Goal: Information Seeking & Learning: Check status

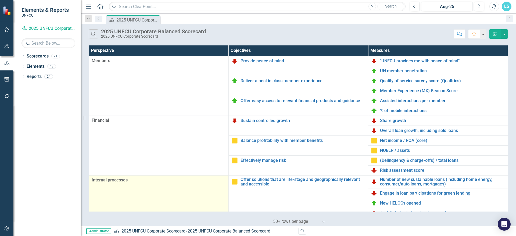
scroll to position [54, 0]
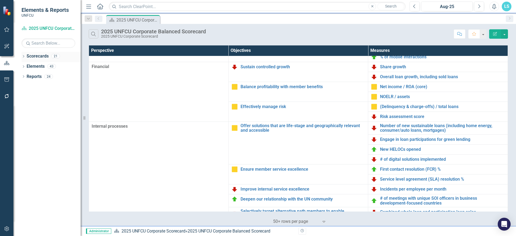
click at [23, 56] on icon "Dropdown" at bounding box center [23, 56] width 4 height 3
click at [27, 66] on icon "Dropdown" at bounding box center [26, 65] width 4 height 3
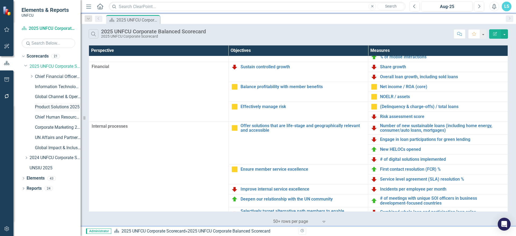
click at [40, 105] on link "Product Solutions 2025" at bounding box center [58, 107] width 46 height 6
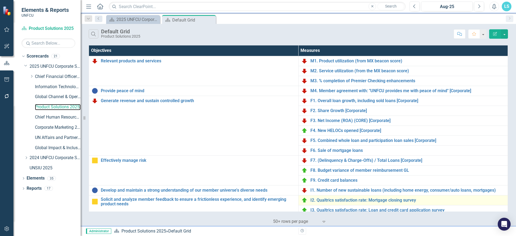
scroll to position [27, 0]
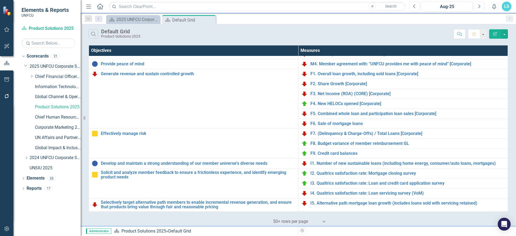
click at [40, 64] on link "2025 UNFCU Corporate Scorecard" at bounding box center [55, 66] width 51 height 6
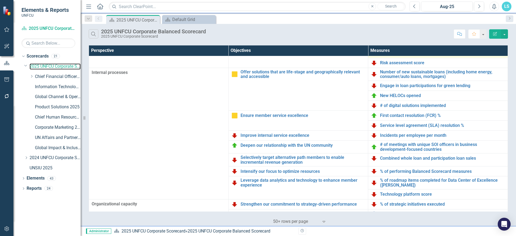
scroll to position [125, 0]
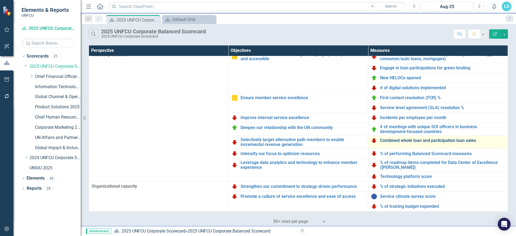
click at [432, 140] on link "Combined whole loan and participation loan sales" at bounding box center [442, 140] width 125 height 5
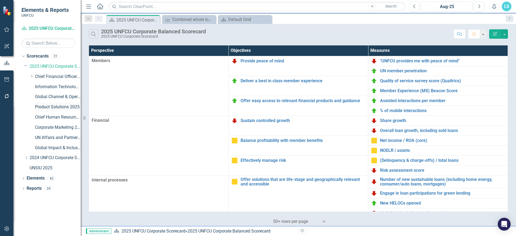
click at [62, 106] on link "Product Solutions 2025" at bounding box center [58, 107] width 46 height 6
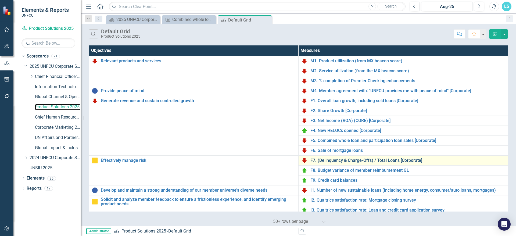
scroll to position [27, 0]
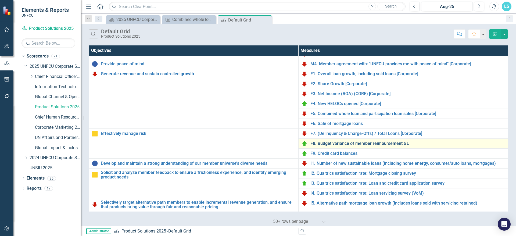
click at [345, 142] on link "F8. Budget variance of member reimbursement GL" at bounding box center [407, 143] width 195 height 5
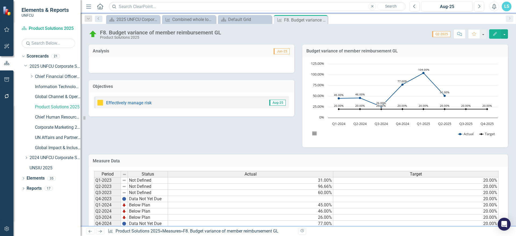
scroll to position [39, 0]
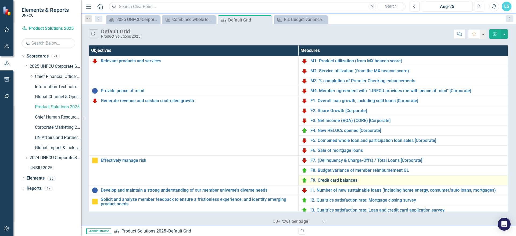
click at [350, 180] on link "F9. Credit card balances" at bounding box center [407, 180] width 195 height 5
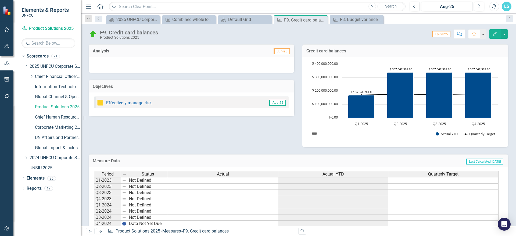
scroll to position [39, 0]
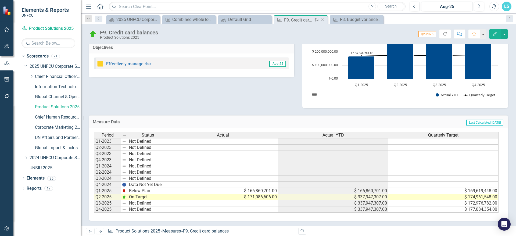
click at [324, 19] on icon "Close" at bounding box center [322, 20] width 5 height 4
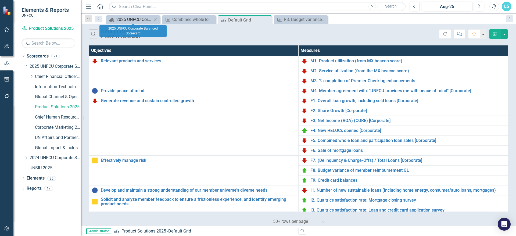
click at [124, 20] on div "2025 UNFCU Corporate Balanced Scorecard" at bounding box center [133, 19] width 35 height 7
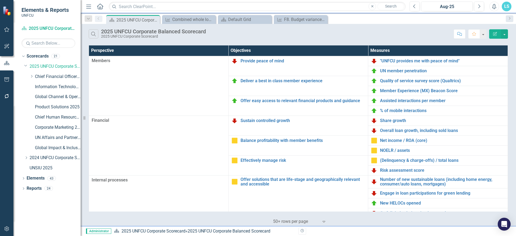
scroll to position [107, 0]
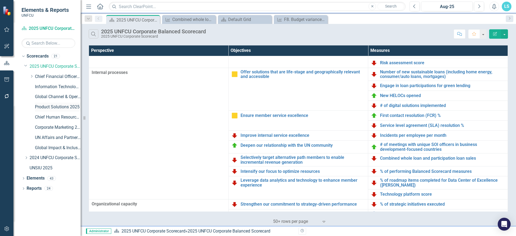
click at [52, 107] on link "Product Solutions 2025" at bounding box center [58, 107] width 46 height 6
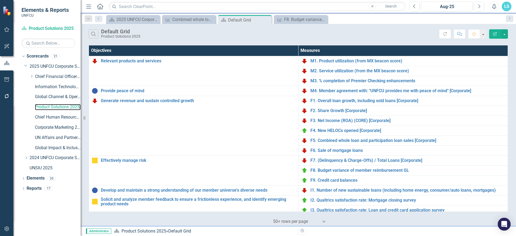
scroll to position [97, 0]
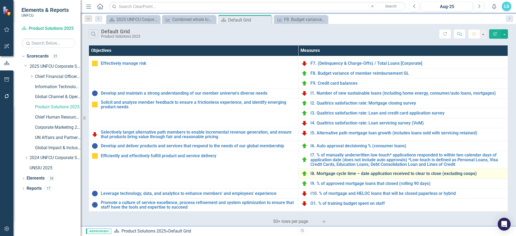
click at [354, 175] on link "I8. Mortgage cycle time – date application received to clear to close (excludin…" at bounding box center [407, 173] width 195 height 5
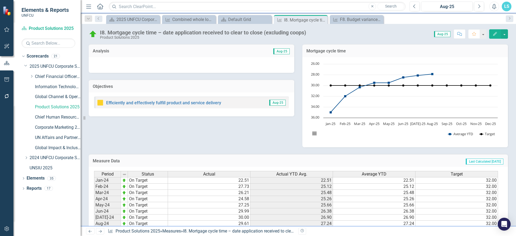
scroll to position [81, 0]
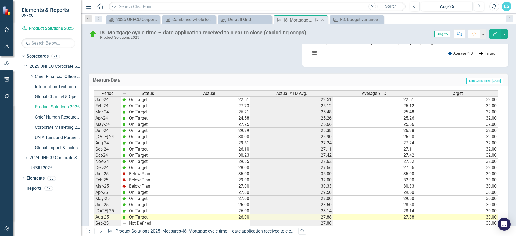
click at [324, 19] on icon "Close" at bounding box center [322, 20] width 5 height 4
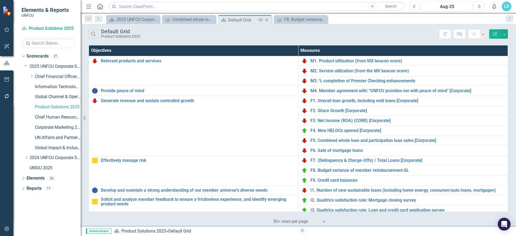
click at [248, 18] on div "Default Grid" at bounding box center [242, 20] width 29 height 7
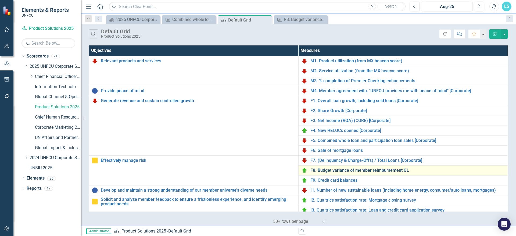
scroll to position [97, 0]
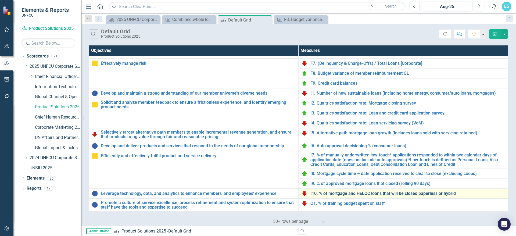
click at [375, 193] on link "I10. % of mortgage and HELOC loans that will be closed paperless or hybrid" at bounding box center [407, 193] width 195 height 5
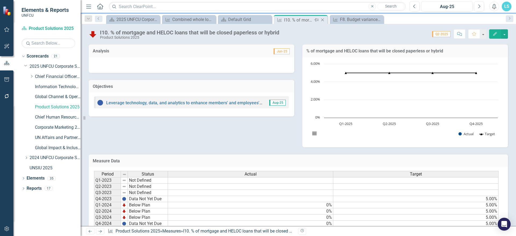
click at [323, 20] on icon "Close" at bounding box center [322, 20] width 5 height 4
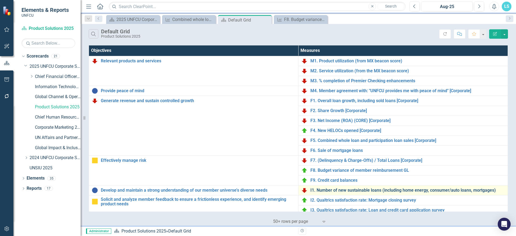
scroll to position [97, 0]
